Goal: Task Accomplishment & Management: Complete application form

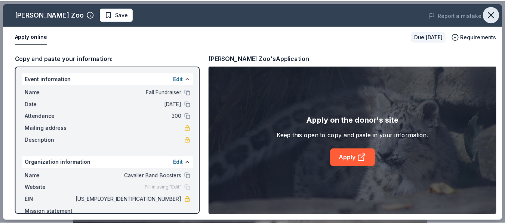
scroll to position [153, 0]
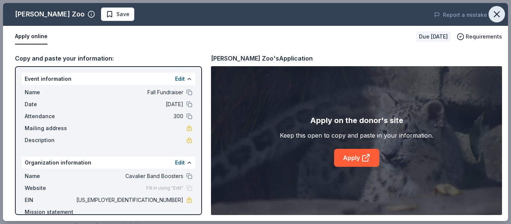
click at [497, 13] on icon "button" at bounding box center [496, 14] width 10 height 10
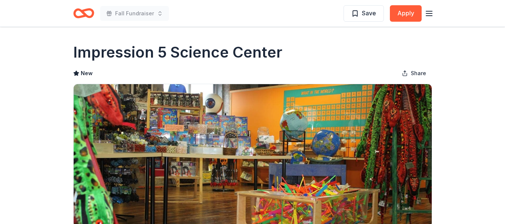
scroll to position [812, 0]
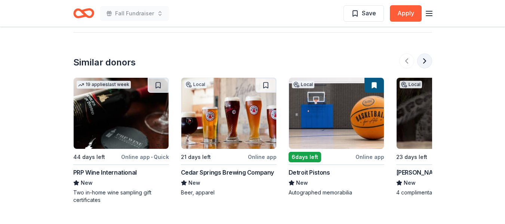
click at [424, 62] on button at bounding box center [424, 60] width 15 height 15
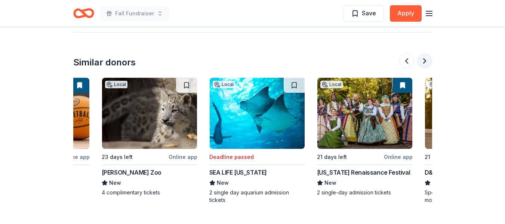
scroll to position [0, 323]
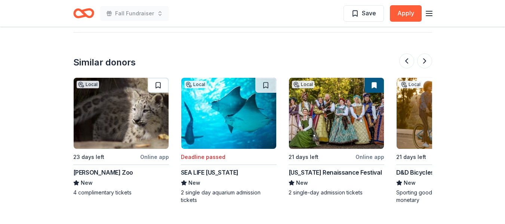
click at [157, 83] on button at bounding box center [158, 85] width 21 height 15
click at [427, 60] on button at bounding box center [424, 60] width 15 height 15
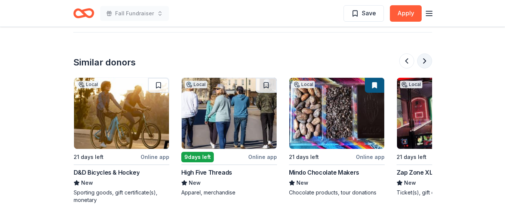
scroll to position [0, 646]
click at [428, 60] on button at bounding box center [424, 60] width 15 height 15
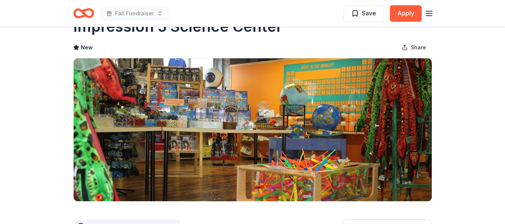
scroll to position [0, 0]
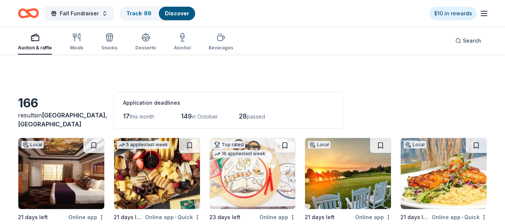
scroll to position [385, 0]
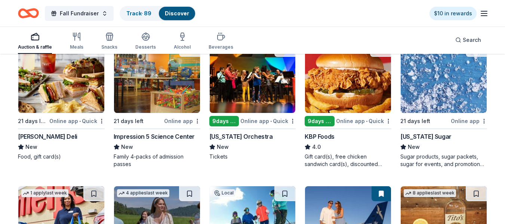
click at [431, 84] on img at bounding box center [444, 77] width 86 height 71
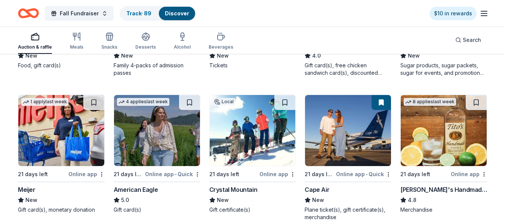
scroll to position [482, 0]
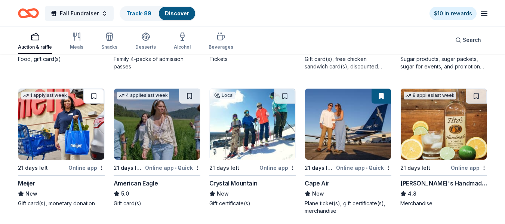
click at [93, 98] on button at bounding box center [93, 96] width 21 height 15
click at [282, 95] on button at bounding box center [285, 96] width 21 height 15
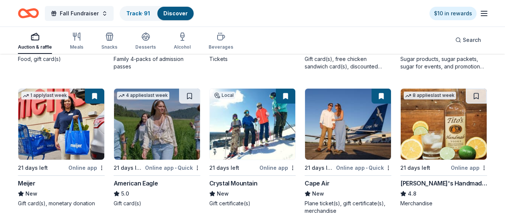
click at [431, 113] on img at bounding box center [444, 124] width 86 height 71
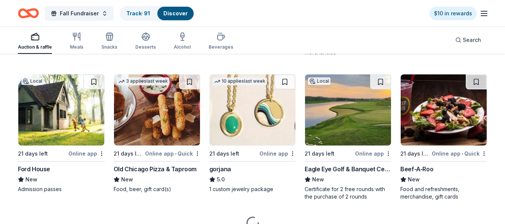
scroll to position [646, 0]
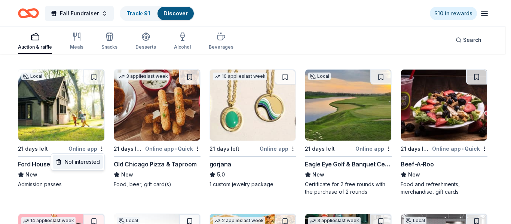
click at [92, 165] on div "Not interested" at bounding box center [78, 161] width 50 height 13
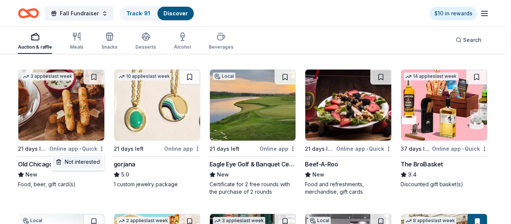
click at [93, 163] on div "Not interested" at bounding box center [78, 161] width 50 height 13
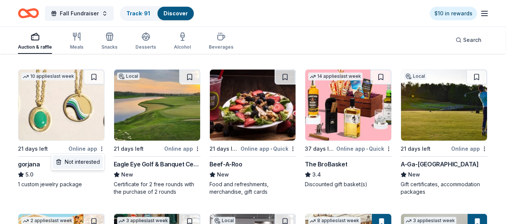
click at [93, 162] on div "Not interested" at bounding box center [78, 161] width 50 height 13
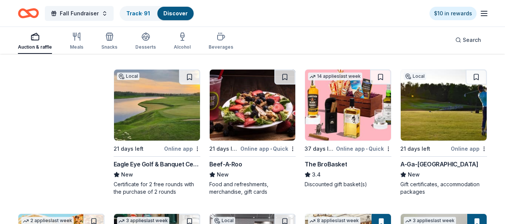
click at [92, 162] on div "gorjana" at bounding box center [61, 164] width 87 height 9
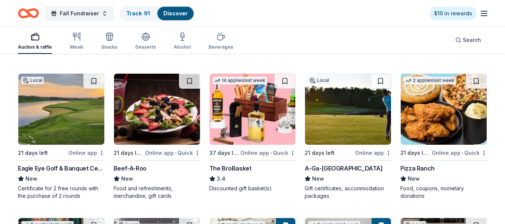
scroll to position [635, 0]
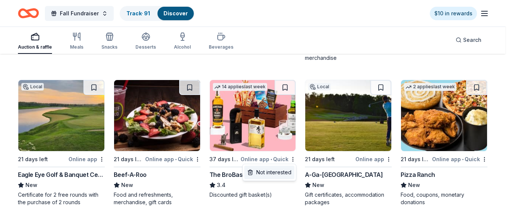
click at [288, 172] on div "Not interested" at bounding box center [269, 172] width 50 height 13
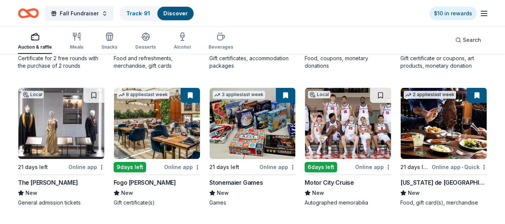
scroll to position [770, 0]
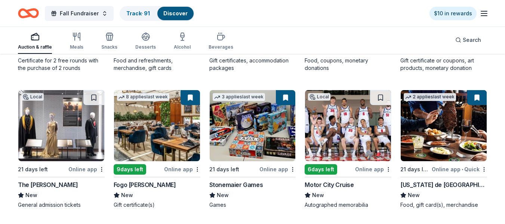
click at [161, 140] on img at bounding box center [157, 125] width 86 height 71
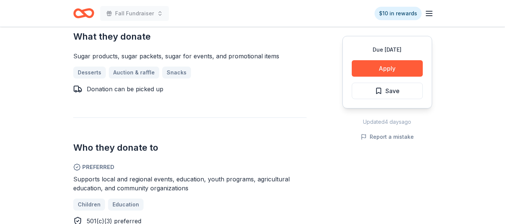
scroll to position [302, 0]
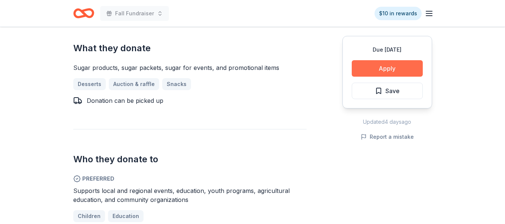
click at [379, 68] on button "Apply" at bounding box center [387, 68] width 71 height 16
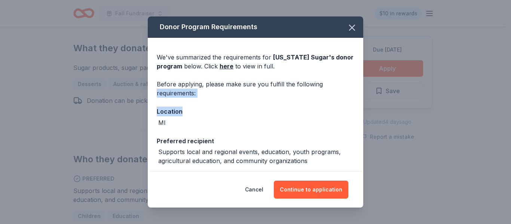
drag, startPoint x: 356, startPoint y: 88, endPoint x: 356, endPoint y: 106, distance: 18.7
click at [356, 106] on div "We've summarized the requirements for Michigan Sugar 's donor program below. Cl…" at bounding box center [255, 155] width 215 height 235
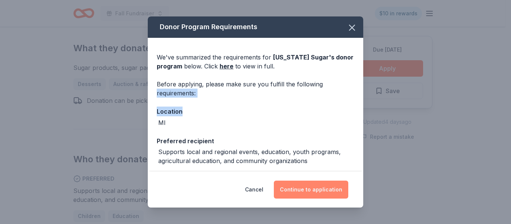
click at [323, 190] on button "Continue to application" at bounding box center [311, 190] width 74 height 18
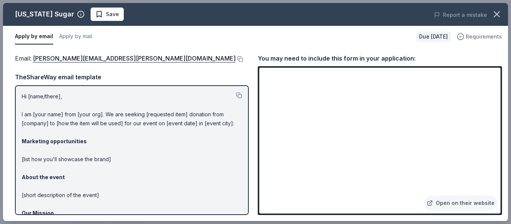
click at [482, 34] on span "Requirements" at bounding box center [484, 36] width 36 height 9
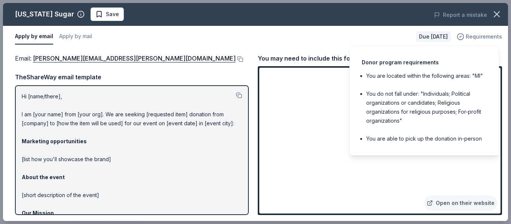
click at [482, 34] on span "Requirements" at bounding box center [484, 36] width 36 height 9
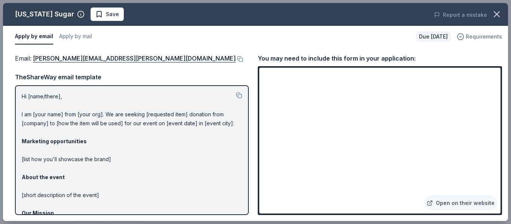
click at [483, 34] on span "Requirements" at bounding box center [484, 36] width 36 height 9
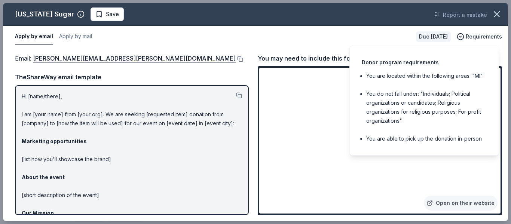
click at [501, 83] on div "Open on their website" at bounding box center [380, 140] width 244 height 149
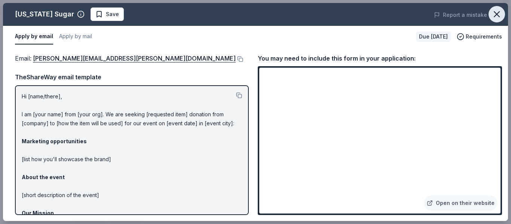
click at [493, 16] on icon "button" at bounding box center [496, 14] width 10 height 10
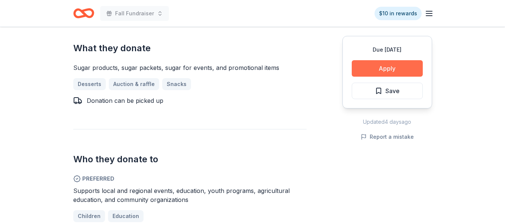
click at [398, 67] on button "Apply" at bounding box center [387, 68] width 71 height 16
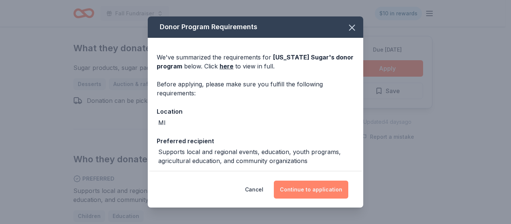
click at [329, 185] on button "Continue to application" at bounding box center [311, 190] width 74 height 18
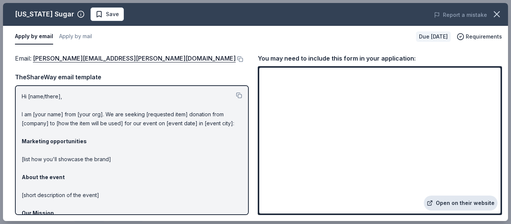
click at [446, 201] on link "Open on their website" at bounding box center [461, 203] width 74 height 15
click at [497, 12] on icon "button" at bounding box center [496, 14] width 10 height 10
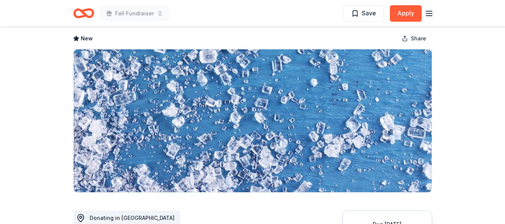
scroll to position [0, 0]
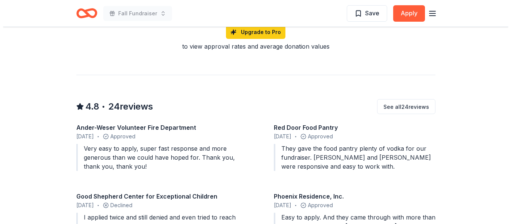
scroll to position [624, 0]
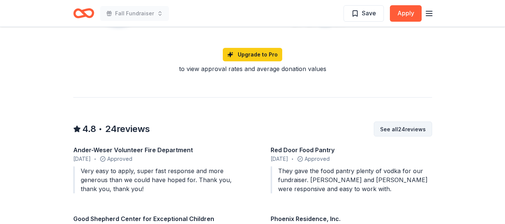
click at [417, 122] on button "See all 24 reviews" at bounding box center [403, 129] width 58 height 15
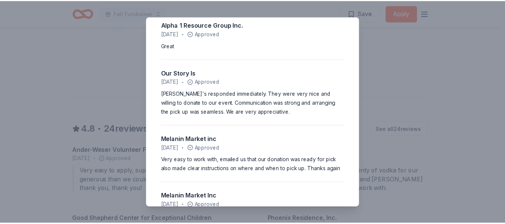
scroll to position [0, 0]
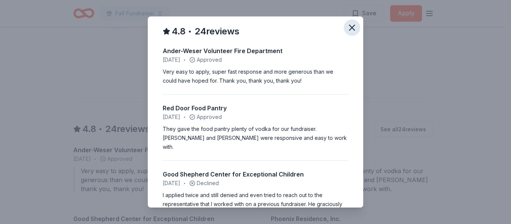
click at [347, 27] on icon "button" at bounding box center [352, 27] width 10 height 10
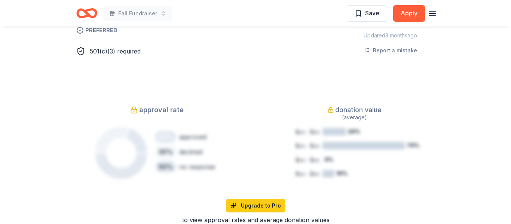
scroll to position [471, 0]
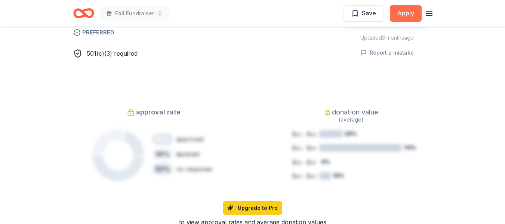
click at [410, 13] on button "Apply" at bounding box center [406, 13] width 32 height 16
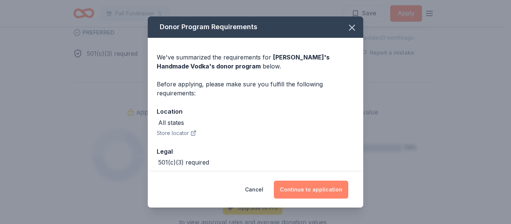
click at [312, 190] on button "Continue to application" at bounding box center [311, 190] width 74 height 18
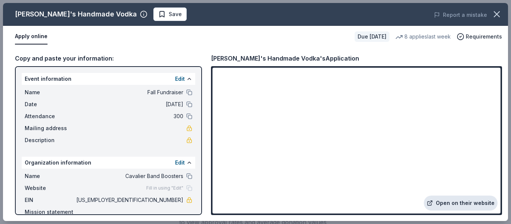
click at [469, 207] on link "Open on their website" at bounding box center [461, 203] width 74 height 15
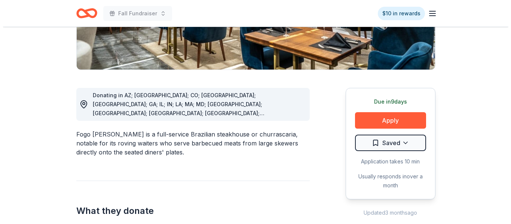
scroll to position [165, 0]
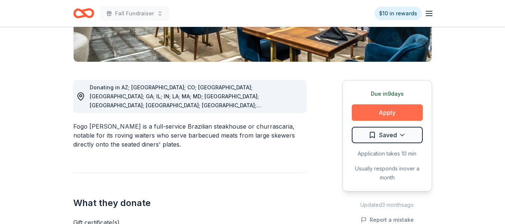
click at [397, 108] on button "Apply" at bounding box center [387, 112] width 71 height 16
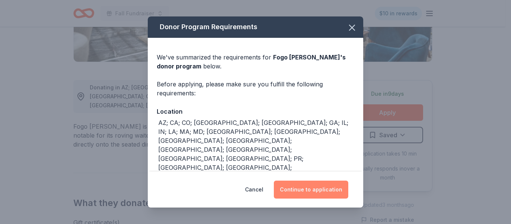
click at [316, 191] on button "Continue to application" at bounding box center [311, 190] width 74 height 18
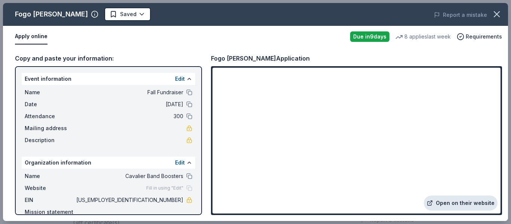
click at [448, 203] on link "Open on their website" at bounding box center [461, 203] width 74 height 15
